Goal: Task Accomplishment & Management: Manage account settings

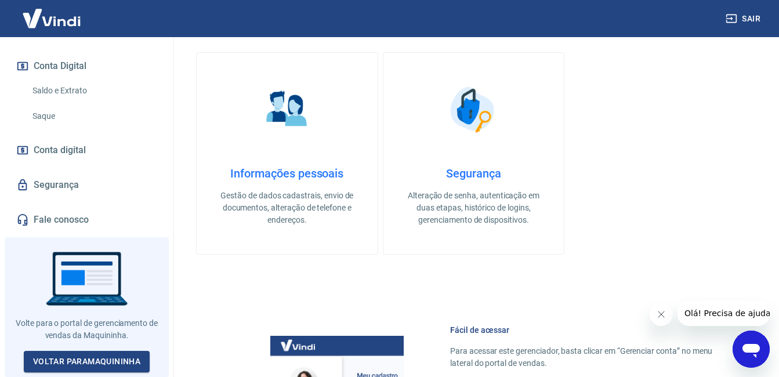
scroll to position [406, 0]
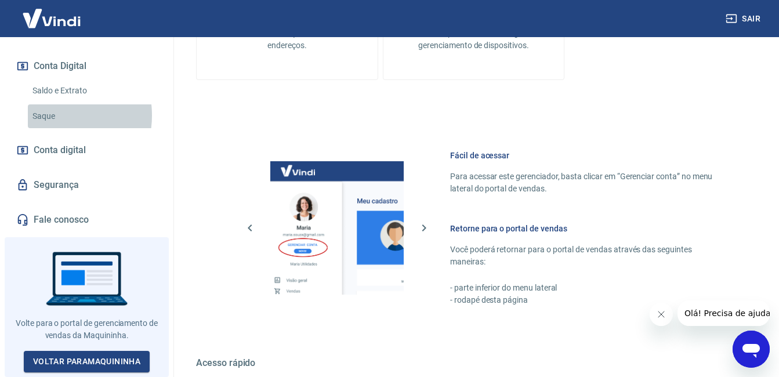
click at [48, 120] on link "Saque" at bounding box center [94, 116] width 132 height 24
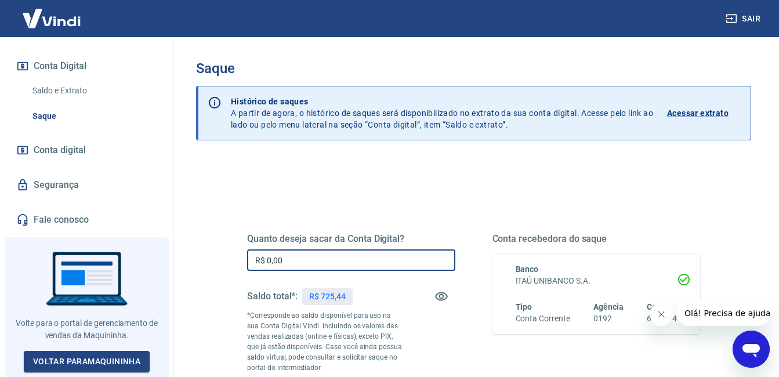
click at [376, 261] on input "R$ 0,00" at bounding box center [351, 260] width 208 height 21
type input "R$ 725,44"
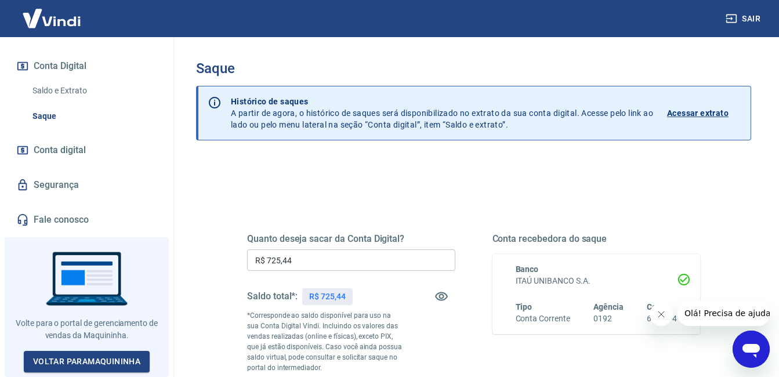
click at [448, 338] on div "Quanto deseja sacar da Conta Digital? R$ 725,44 ​ Saldo total*: R$ 725,44 *Corr…" at bounding box center [351, 316] width 208 height 166
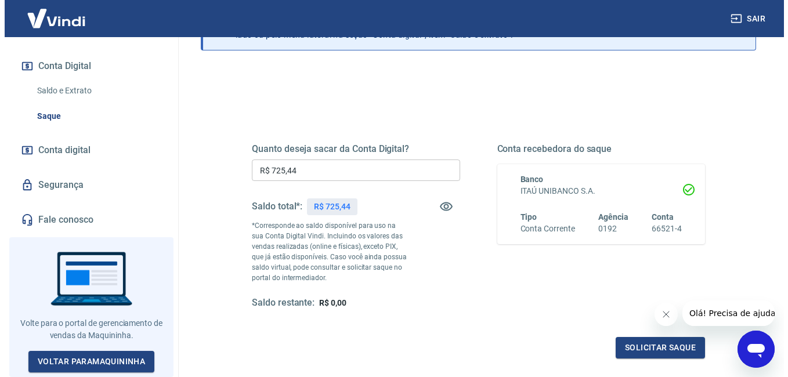
scroll to position [116, 0]
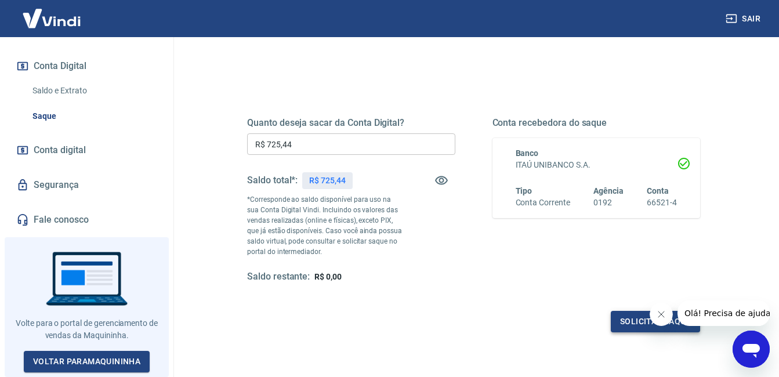
click at [634, 323] on button "Solicitar saque" at bounding box center [655, 321] width 89 height 21
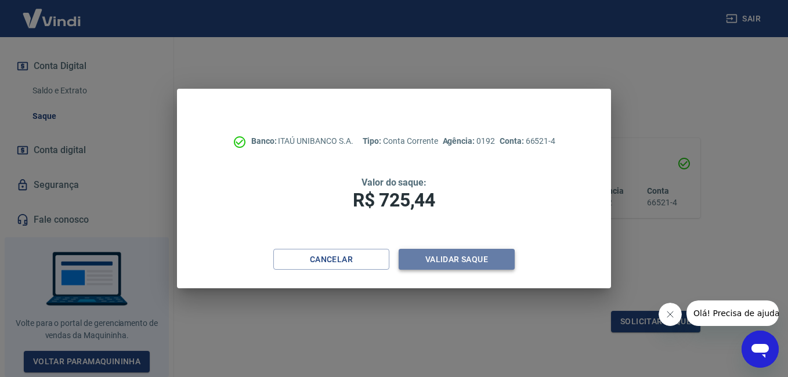
click at [483, 259] on button "Validar saque" at bounding box center [457, 259] width 116 height 21
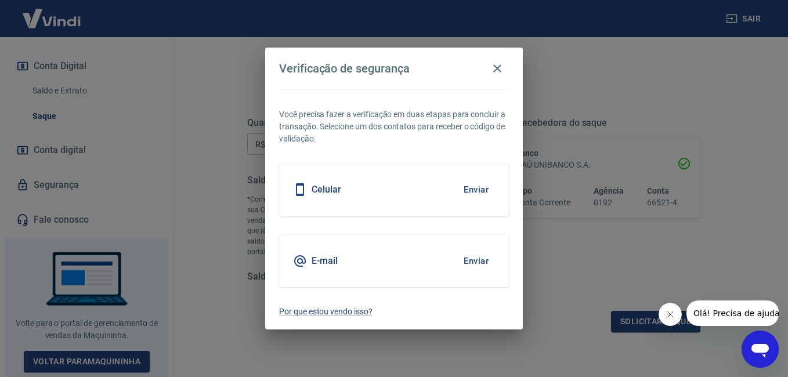
click at [479, 258] on button "Enviar" at bounding box center [476, 261] width 38 height 24
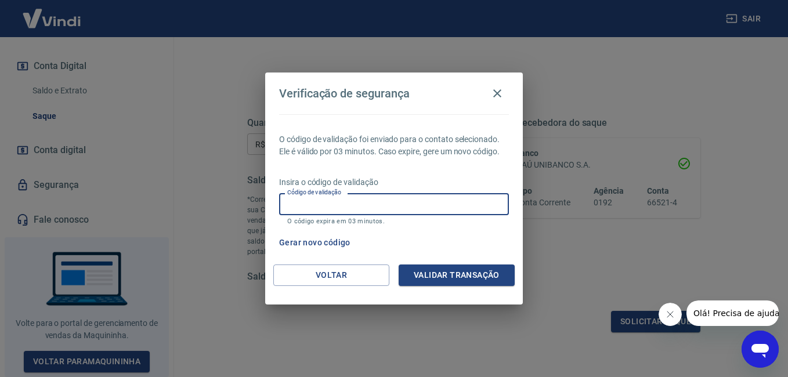
click at [462, 201] on input "Código de validação" at bounding box center [394, 203] width 230 height 21
paste input "488962"
type input "488962"
click at [438, 279] on button "Validar transação" at bounding box center [457, 275] width 116 height 21
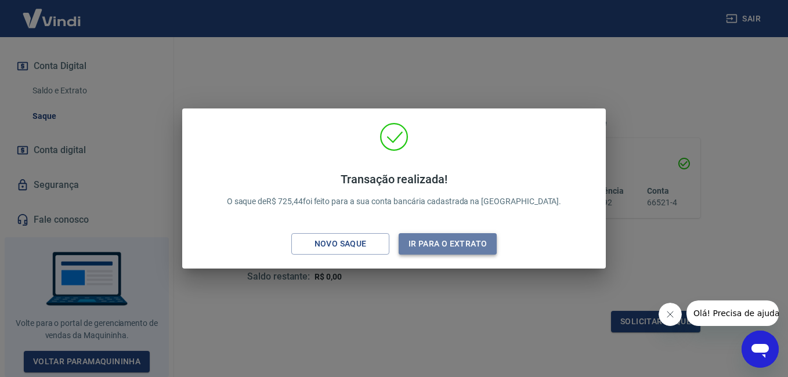
click at [439, 246] on button "Ir para o extrato" at bounding box center [448, 243] width 98 height 21
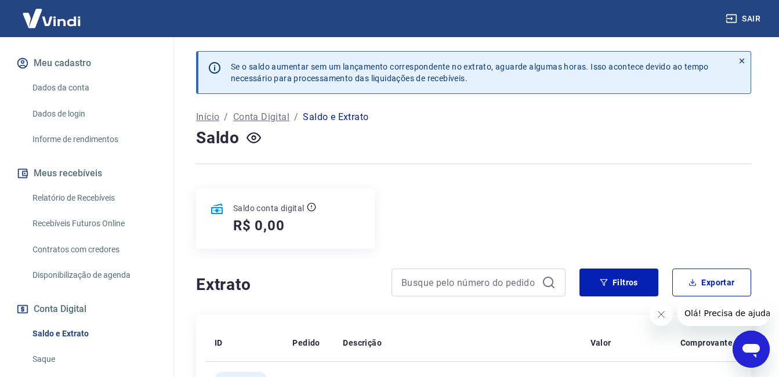
scroll to position [174, 0]
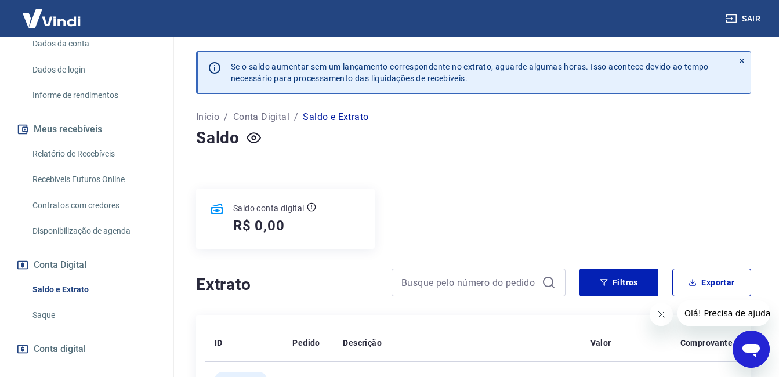
click at [104, 192] on link "Recebíveis Futuros Online" at bounding box center [94, 180] width 132 height 24
